Goal: Find specific page/section: Find specific page/section

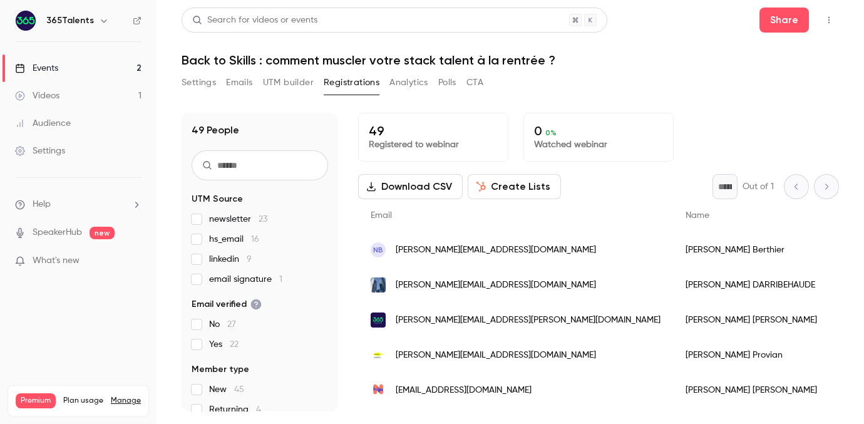
click at [68, 66] on link "Events 2" at bounding box center [78, 68] width 156 height 28
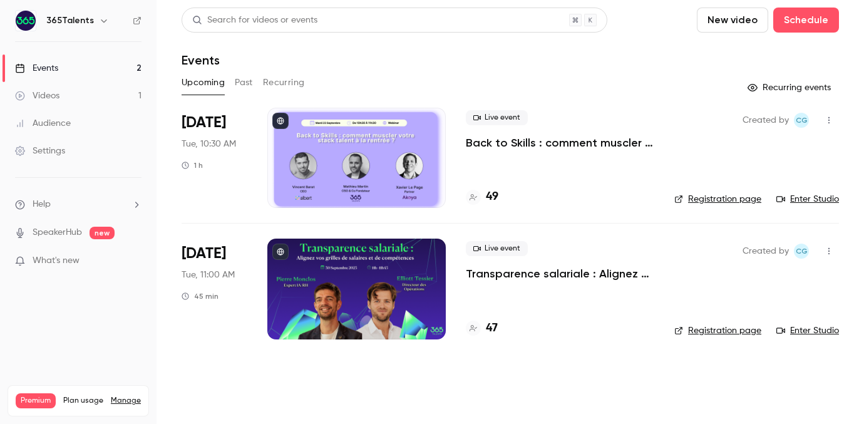
click at [639, 73] on div "Upcoming Past Recurring" at bounding box center [509, 83] width 657 height 20
click at [543, 294] on div "Live event Transparence salariale : Alignez vos grilles de salaires et de compé…" at bounding box center [560, 288] width 188 height 100
click at [535, 280] on p "Transparence salariale : Alignez vos grilles de salaires et de compétences" at bounding box center [560, 273] width 188 height 15
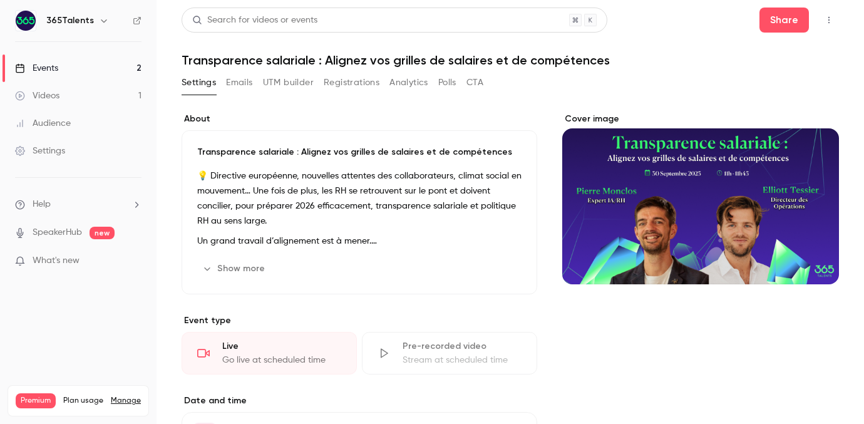
click at [342, 89] on button "Registrations" at bounding box center [352, 83] width 56 height 20
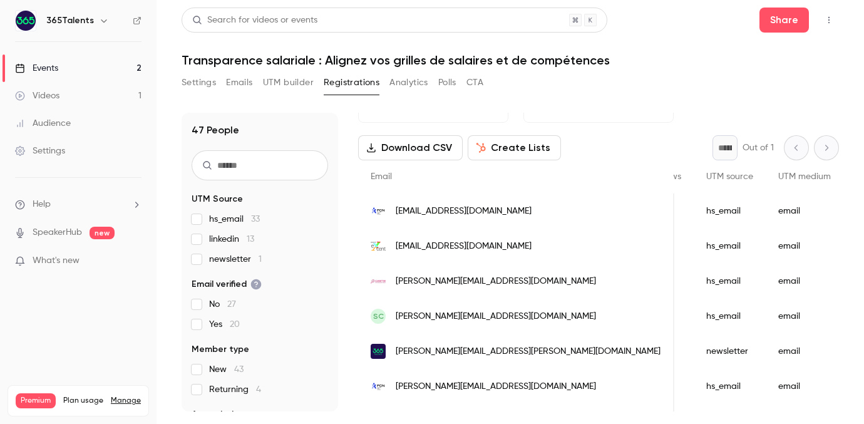
scroll to position [0, 414]
